Goal: Task Accomplishment & Management: Manage account settings

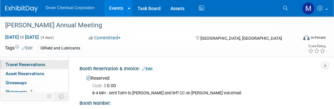
scroll to position [25, 0]
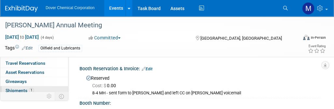
click at [19, 89] on span "Shipments 1" at bounding box center [20, 90] width 28 height 5
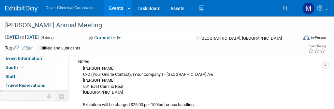
scroll to position [0, 0]
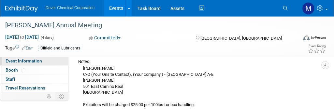
click at [31, 60] on span "Event Information" at bounding box center [24, 60] width 36 height 5
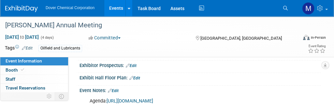
scroll to position [109, 0]
click at [138, 101] on link "https://www.ilmaannualmeeting.org/agenda" at bounding box center [129, 101] width 47 height 6
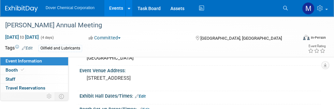
scroll to position [36, 0]
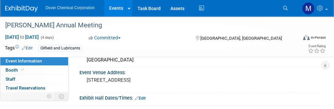
click at [206, 50] on div "Oilfield and Lubricants" at bounding box center [152, 48] width 228 height 7
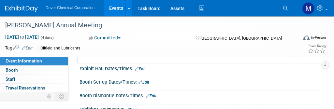
scroll to position [65, 0]
click at [149, 83] on link "Edit" at bounding box center [143, 82] width 11 height 5
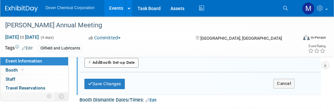
scroll to position [98, 0]
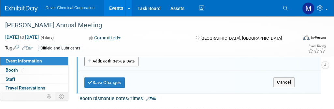
click at [124, 58] on button "Add Another Booth Set-up Date" at bounding box center [111, 62] width 54 height 10
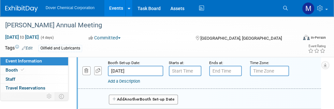
type input "7:00 AM"
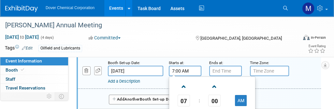
click at [188, 70] on input "7:00 AM" at bounding box center [185, 71] width 33 height 10
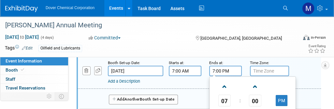
click at [223, 70] on input "7:00 PM" at bounding box center [225, 71] width 33 height 10
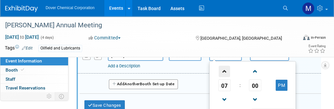
scroll to position [113, 0]
click at [222, 97] on span at bounding box center [224, 99] width 11 height 11
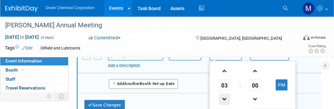
click at [222, 97] on span at bounding box center [224, 99] width 11 height 11
type input "12:00 PM"
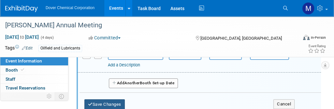
click at [109, 103] on button "Save Changes" at bounding box center [104, 104] width 40 height 10
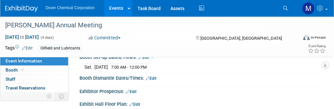
scroll to position [90, 0]
click at [154, 77] on link "Edit" at bounding box center [151, 79] width 11 height 5
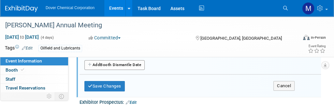
scroll to position [117, 0]
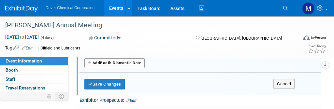
click at [124, 61] on button "Add Another Booth Dismantle Date" at bounding box center [114, 63] width 60 height 10
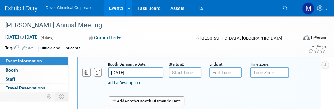
type input "7:00 AM"
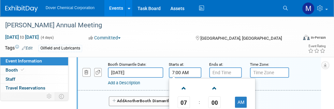
click at [192, 75] on input "7:00 AM" at bounding box center [185, 72] width 33 height 10
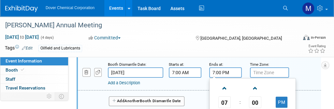
click at [225, 74] on input "7:00 PM" at bounding box center [225, 72] width 33 height 10
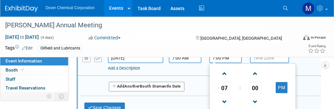
scroll to position [134, 0]
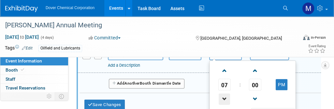
click at [223, 98] on span at bounding box center [224, 98] width 11 height 11
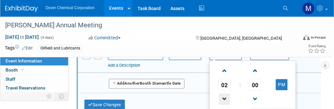
click at [223, 98] on span at bounding box center [224, 98] width 11 height 11
type input "12:00 PM"
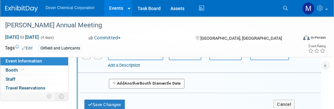
click at [203, 87] on div "Add Another Booth Dismantle Date" at bounding box center [199, 81] width 241 height 17
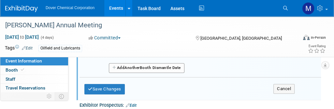
scroll to position [152, 0]
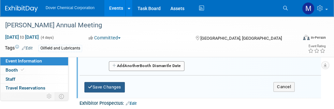
click at [106, 83] on button "Save Changes" at bounding box center [104, 87] width 40 height 10
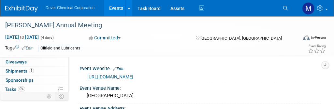
scroll to position [45, 0]
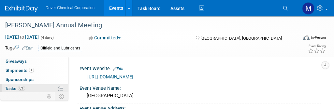
click at [14, 91] on span "Tasks 0%" at bounding box center [15, 88] width 20 height 5
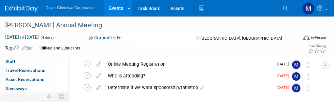
scroll to position [0, 0]
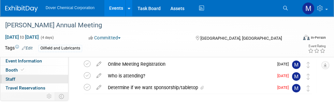
click at [15, 80] on span "Staff 0" at bounding box center [11, 79] width 10 height 5
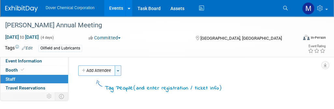
click at [119, 70] on button "Toggle Dropdown" at bounding box center [118, 70] width 7 height 10
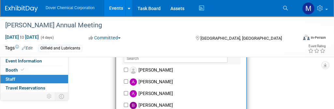
scroll to position [41, 0]
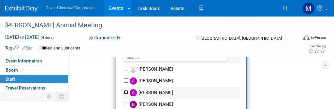
click at [125, 92] on input "Anju Singla" at bounding box center [126, 92] width 4 height 4
checkbox input "true"
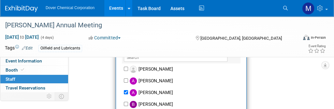
click at [96, 90] on div "Event Website: Edit https://www.ilmaannualmeeting.org/ Event Venue Name: Boca R…" at bounding box center [194, 83] width 252 height 135
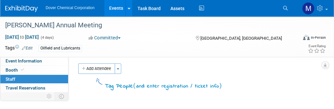
scroll to position [0, 0]
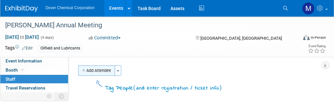
click at [110, 71] on button "Add Attendee" at bounding box center [96, 70] width 37 height 10
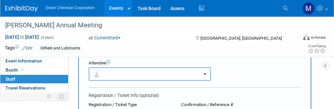
scroll to position [21, 0]
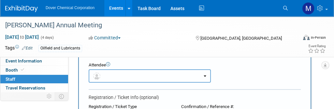
click at [141, 74] on button "button" at bounding box center [150, 75] width 122 height 13
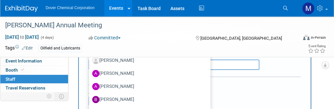
scroll to position [7, 0]
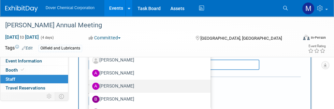
click at [123, 86] on label "Anju Singla" at bounding box center [148, 86] width 112 height 10
click at [90, 86] on input "Anju Singla" at bounding box center [88, 85] width 4 height 4
select select "29126571-3f7f-4ef5-9245-3108ffc05160"
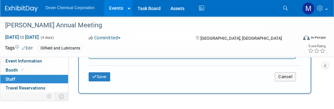
scroll to position [257, 0]
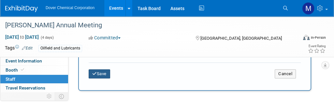
click at [96, 74] on icon "submit" at bounding box center [94, 74] width 5 height 4
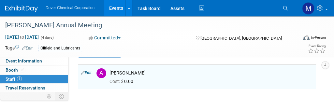
scroll to position [0, 0]
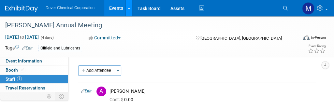
click at [128, 8] on icon at bounding box center [129, 9] width 3 height 4
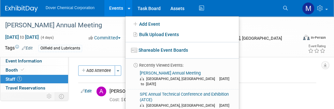
click at [110, 9] on link "Events" at bounding box center [116, 8] width 24 height 16
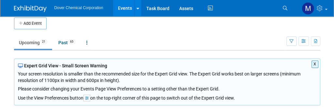
scroll to position [5, 0]
click at [69, 45] on link "Past 65" at bounding box center [66, 42] width 27 height 12
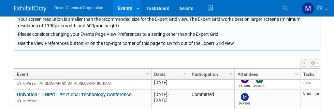
scroll to position [81, 0]
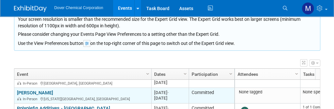
click at [23, 91] on link "[PERSON_NAME]" at bounding box center [35, 93] width 36 height 6
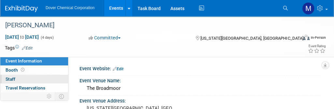
click at [24, 79] on link "0 Staff 0" at bounding box center [34, 79] width 68 height 9
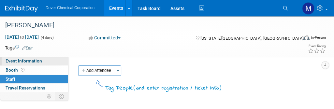
click at [19, 61] on span "Event Information" at bounding box center [24, 60] width 36 height 5
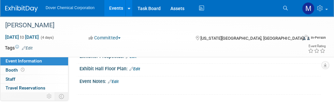
scroll to position [122, 0]
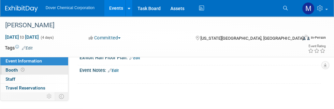
click at [25, 71] on link "Booth" at bounding box center [34, 70] width 68 height 9
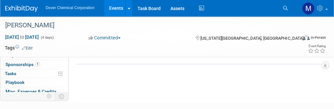
scroll to position [60, 0]
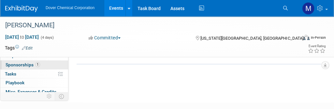
click at [25, 61] on link "1 Sponsorships 1" at bounding box center [34, 65] width 68 height 9
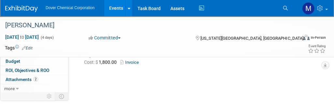
scroll to position [46, 0]
click at [19, 81] on span "Attachments 2" at bounding box center [22, 79] width 33 height 5
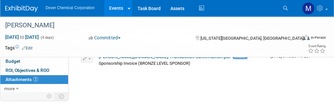
scroll to position [77, 0]
click at [106, 93] on div "Event Website: Edit Event Venue Name: The Broadmoor Colorado Springs, CO" at bounding box center [194, 47] width 252 height 135
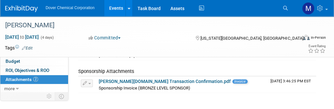
scroll to position [40, 0]
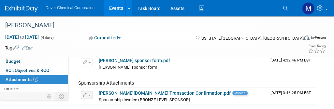
click at [36, 5] on link at bounding box center [25, 5] width 40 height 5
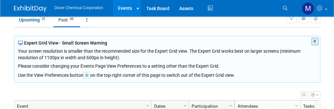
scroll to position [27, 0]
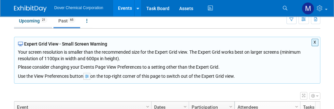
click at [31, 22] on link "Upcoming 21" at bounding box center [33, 21] width 38 height 12
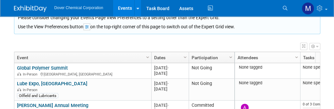
click at [92, 45] on div "View Grid Tips & Tricks Advanced Options Reset Grid Layout (back to default)" at bounding box center [167, 45] width 306 height 9
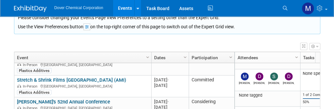
click at [324, 84] on div "Add Event New Event Duplicate Event Warning There is another event in your work…" at bounding box center [167, 68] width 316 height 256
